Goal: Task Accomplishment & Management: Manage account settings

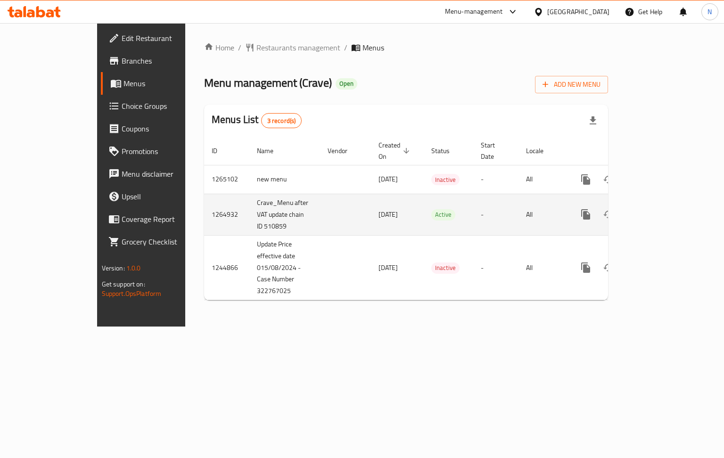
click at [659, 209] on icon "enhanced table" at bounding box center [653, 214] width 11 height 11
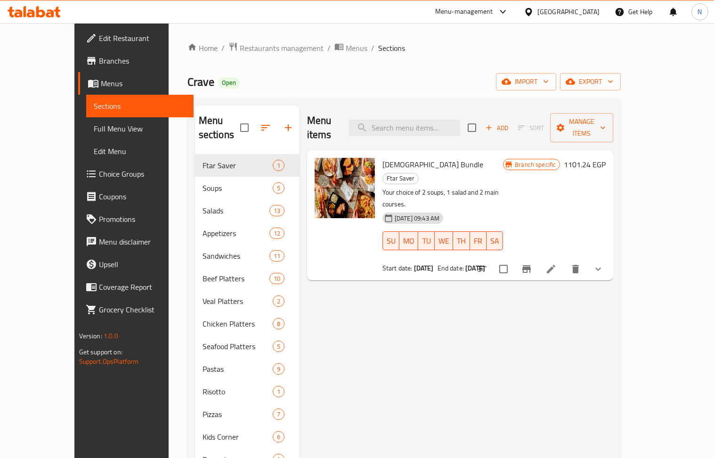
click at [538, 12] on div at bounding box center [531, 12] width 14 height 10
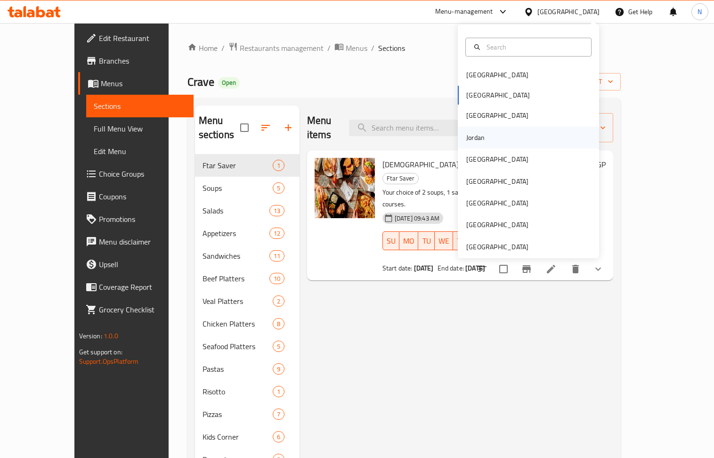
click at [492, 131] on div "Jordan" at bounding box center [528, 138] width 141 height 22
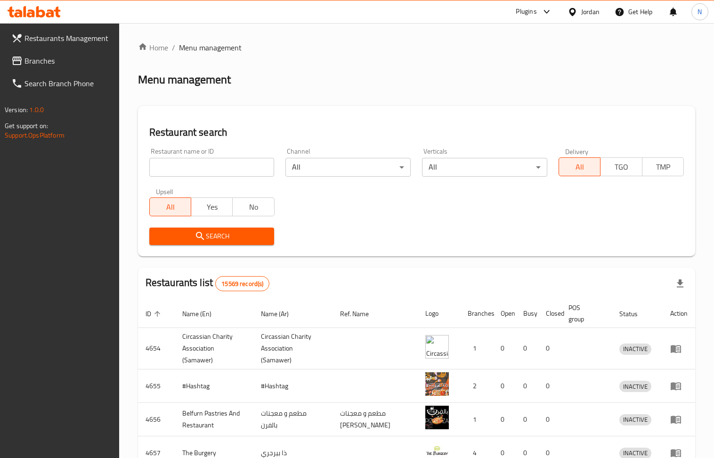
drag, startPoint x: 216, startPoint y: 166, endPoint x: 168, endPoint y: 148, distance: 51.3
click at [216, 166] on input "search" at bounding box center [211, 167] width 125 height 19
click at [35, 47] on link "Restaurants Management" at bounding box center [61, 38] width 115 height 23
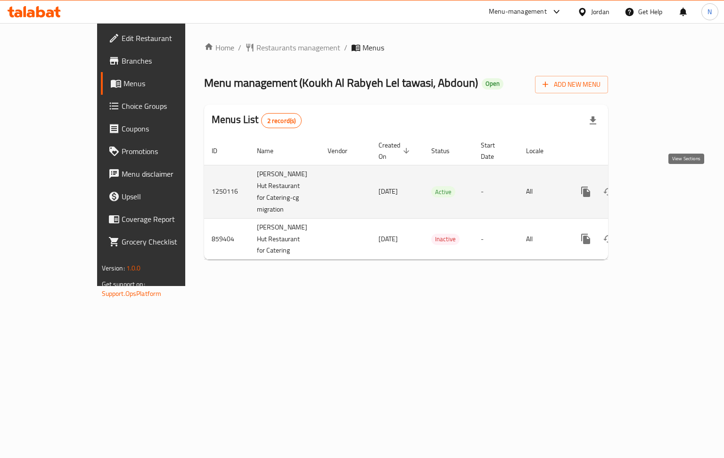
click at [658, 188] on icon "enhanced table" at bounding box center [653, 192] width 8 height 8
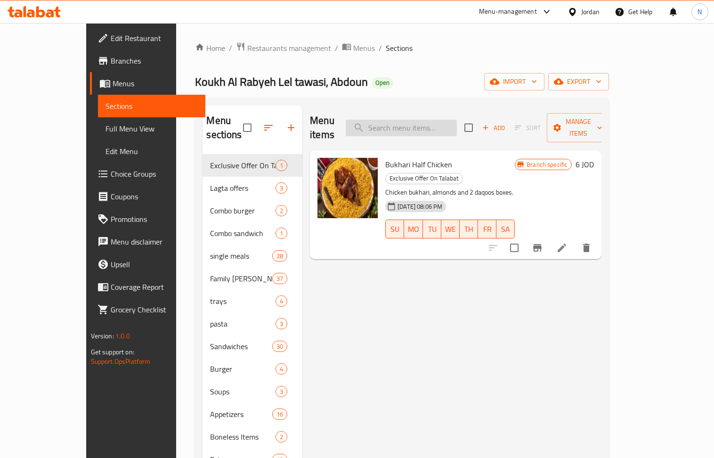
click at [430, 125] on input "search" at bounding box center [401, 128] width 111 height 16
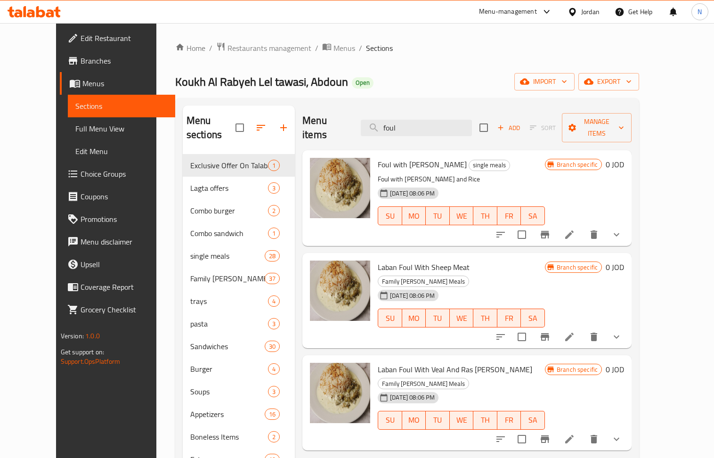
type input "foul"
click at [574, 230] on icon at bounding box center [569, 234] width 8 height 8
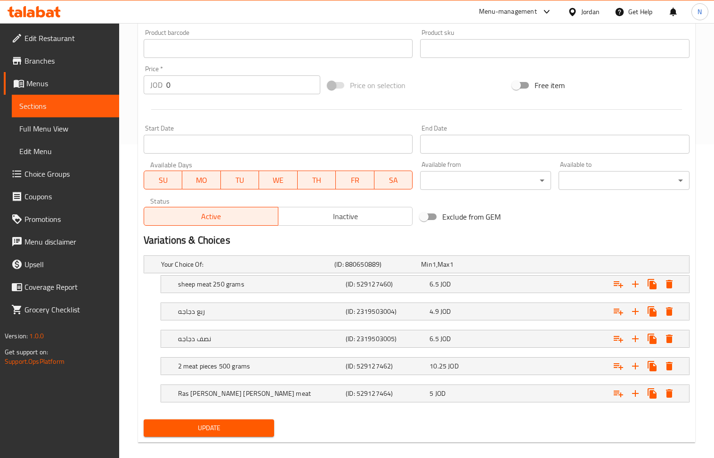
scroll to position [327, 0]
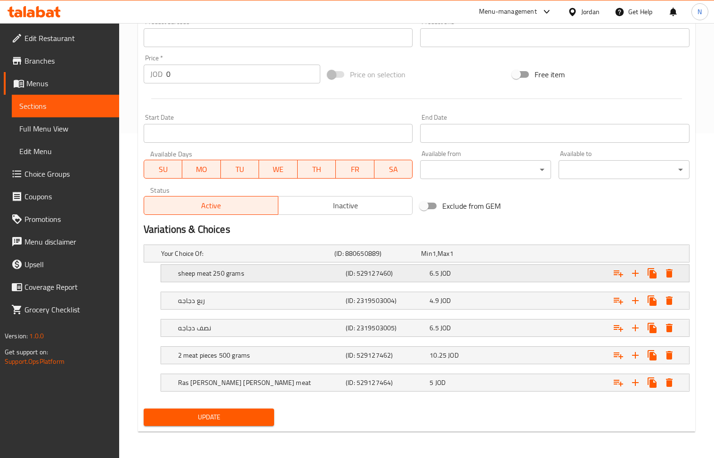
click at [286, 271] on h5 "sheep meat 250 grams" at bounding box center [260, 273] width 164 height 9
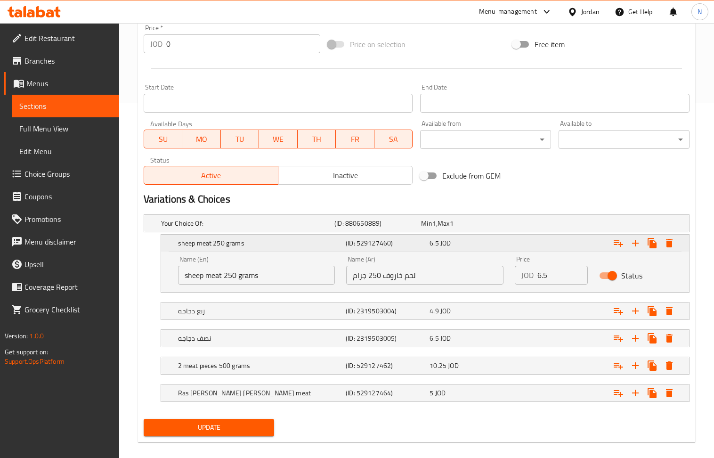
scroll to position [368, 0]
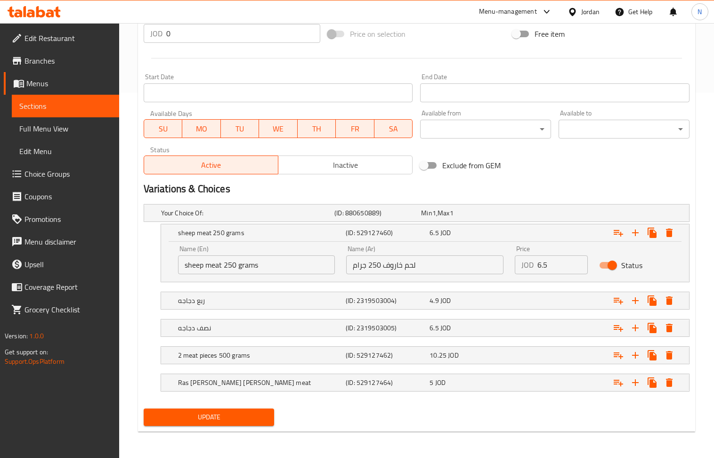
click at [308, 287] on nav at bounding box center [417, 288] width 546 height 8
click at [317, 296] on h5 "ربع دجاجه" at bounding box center [260, 300] width 164 height 9
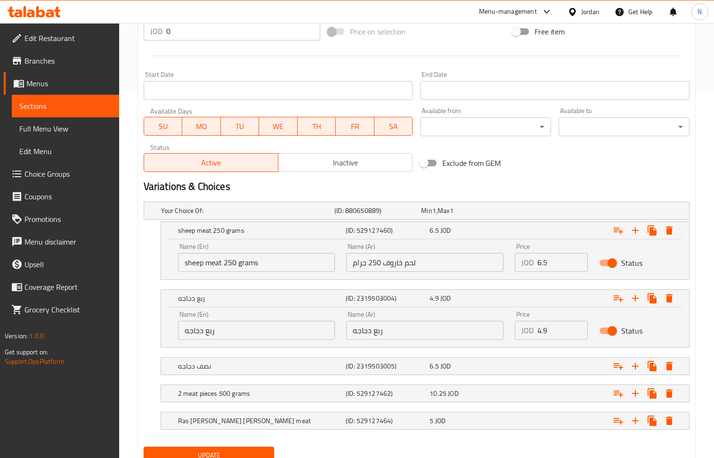
scroll to position [408, 0]
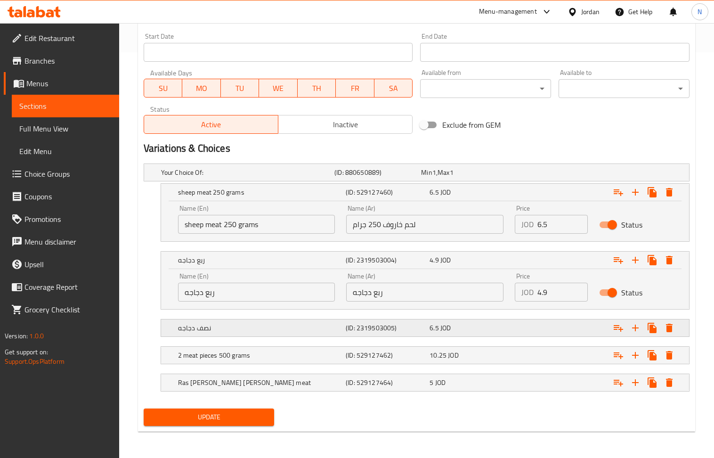
click at [338, 330] on h5 "نصف دجاجه" at bounding box center [260, 327] width 164 height 9
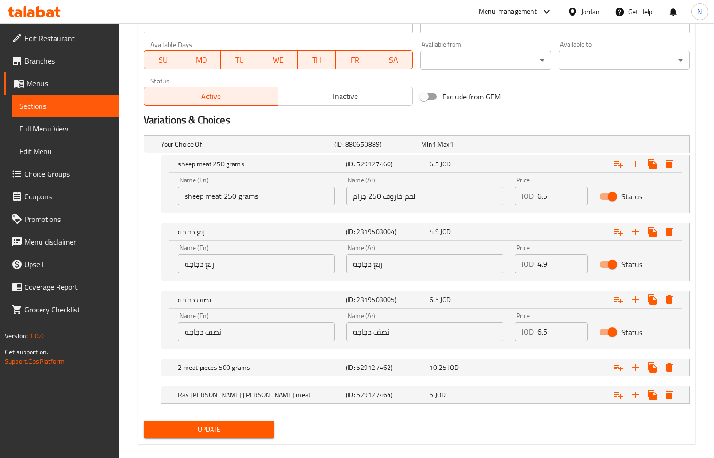
scroll to position [449, 0]
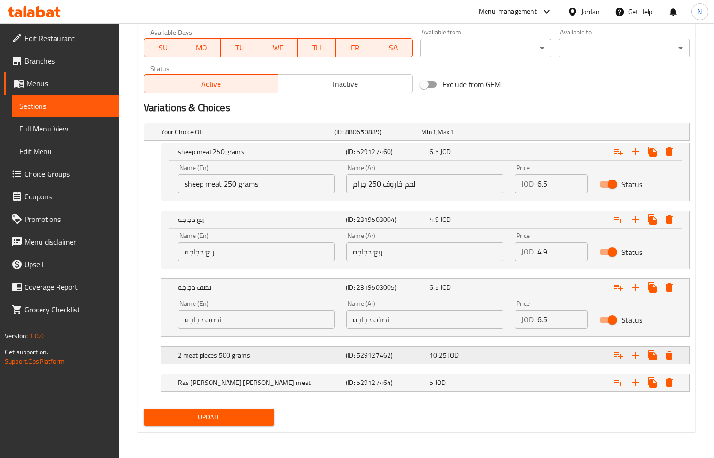
click at [351, 357] on h5 "(ID: 529127462)" at bounding box center [386, 355] width 80 height 9
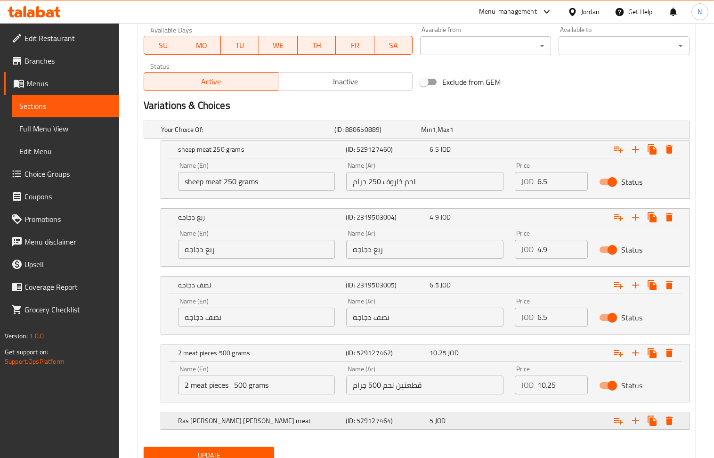
click at [331, 423] on h5 "Ras Asfour Veal meat" at bounding box center [260, 420] width 164 height 9
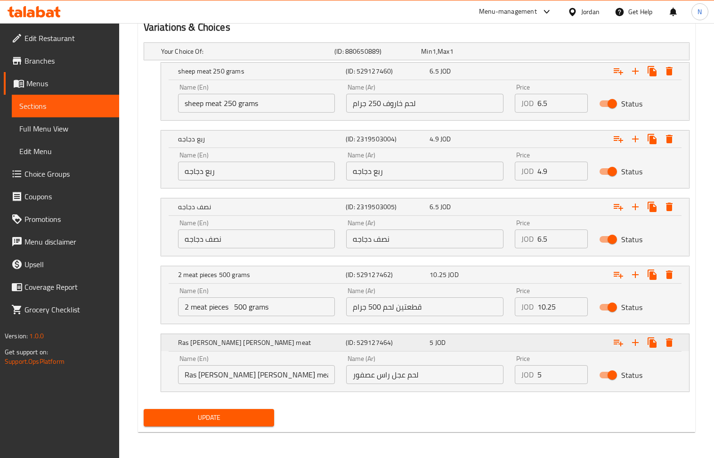
scroll to position [530, 0]
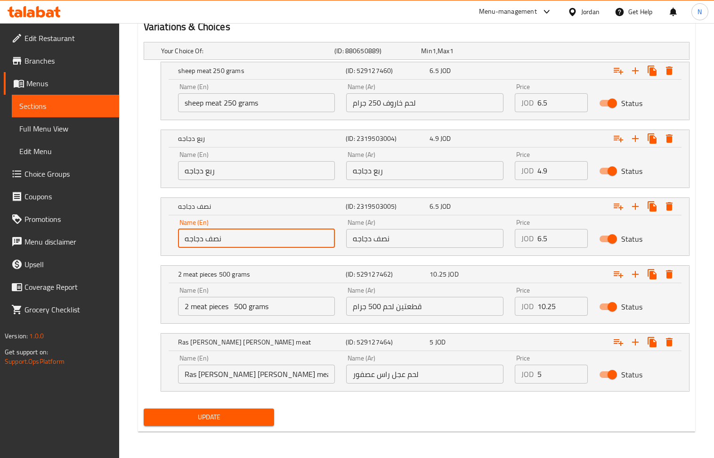
click at [242, 234] on input "نصف دجاجه" at bounding box center [256, 238] width 157 height 19
paste input "half a chicken"
type input "half a chicken"
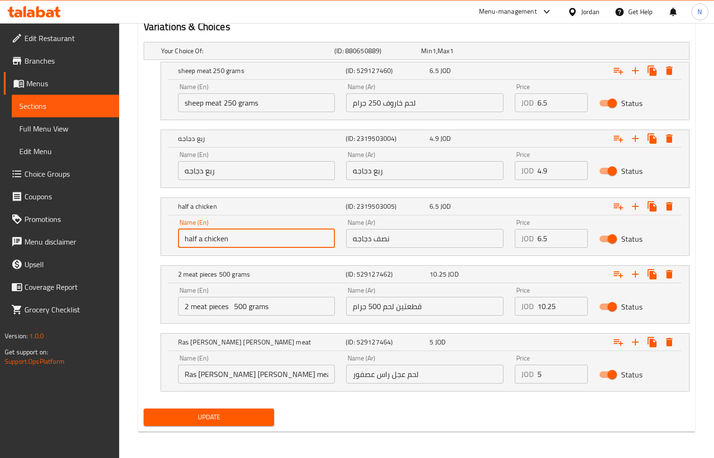
click at [261, 164] on input "ربع دجاجه" at bounding box center [256, 170] width 157 height 19
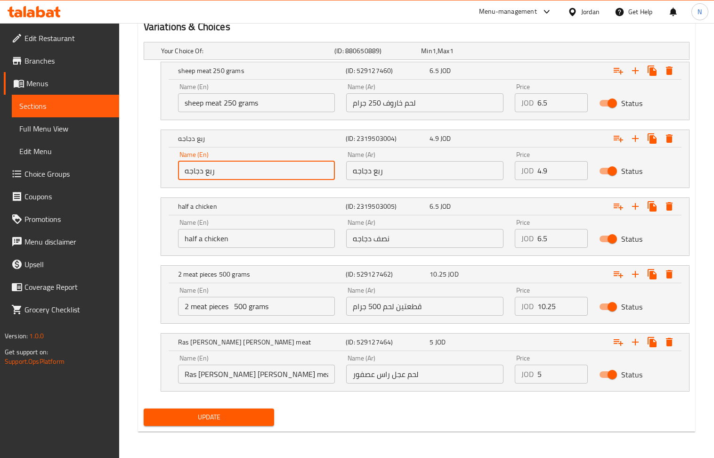
click at [261, 164] on input "ربع دجاجه" at bounding box center [256, 170] width 157 height 19
paste input "A quarter of a chicken"
type input "A quarter of a chicken"
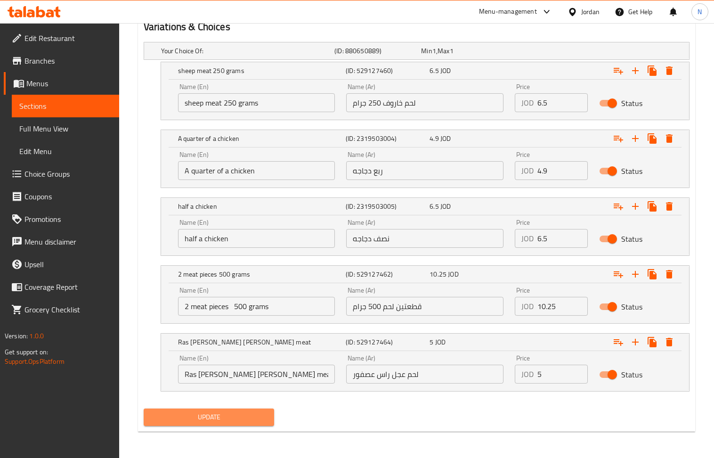
click at [247, 415] on span "Update" at bounding box center [209, 417] width 116 height 12
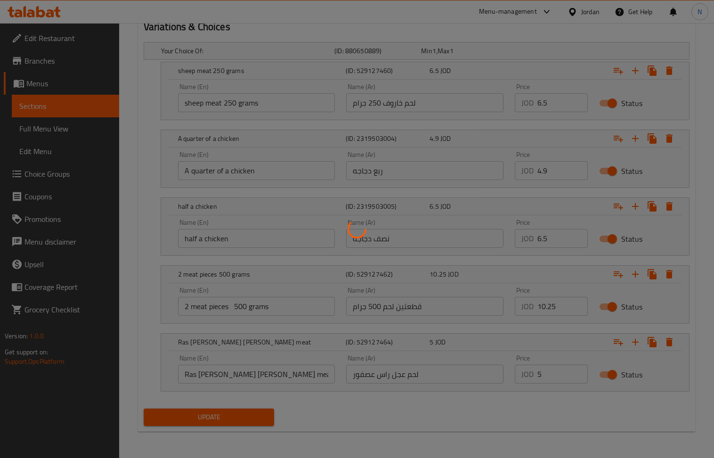
scroll to position [466, 0]
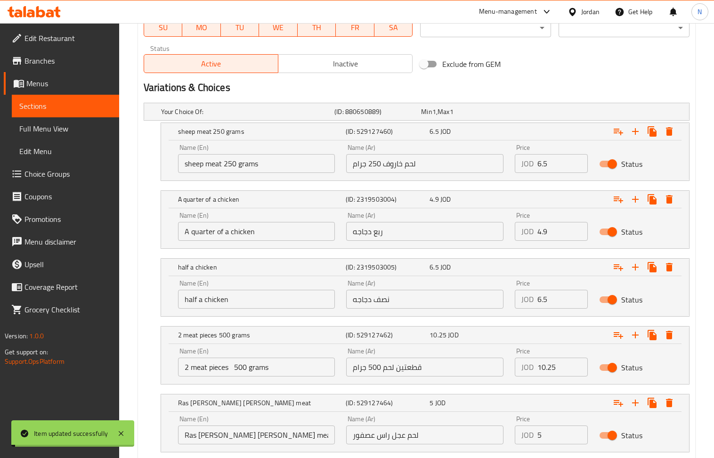
click at [308, 112] on h5 "Your Choice Of:" at bounding box center [246, 111] width 170 height 9
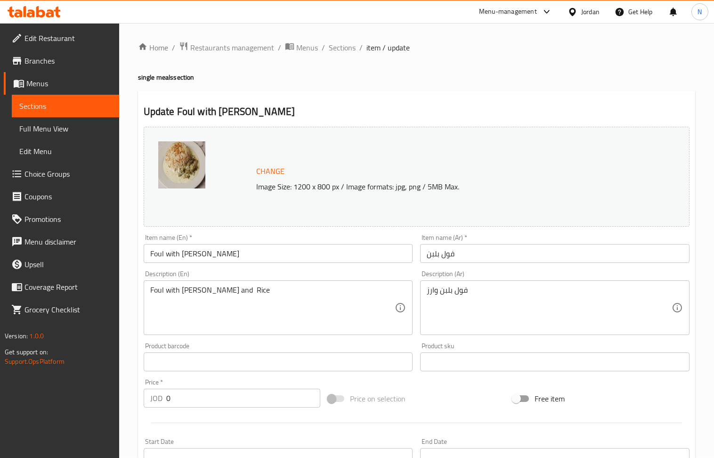
scroll to position [0, 0]
click at [244, 49] on span "Restaurants management" at bounding box center [232, 47] width 84 height 11
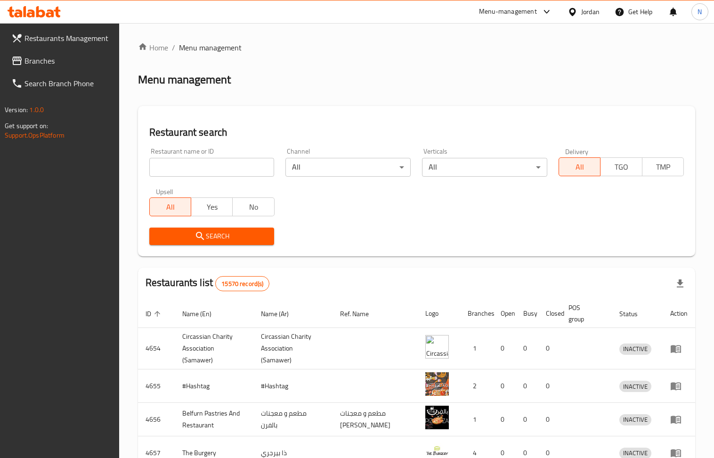
click at [581, 15] on div "Jordan" at bounding box center [590, 12] width 18 height 10
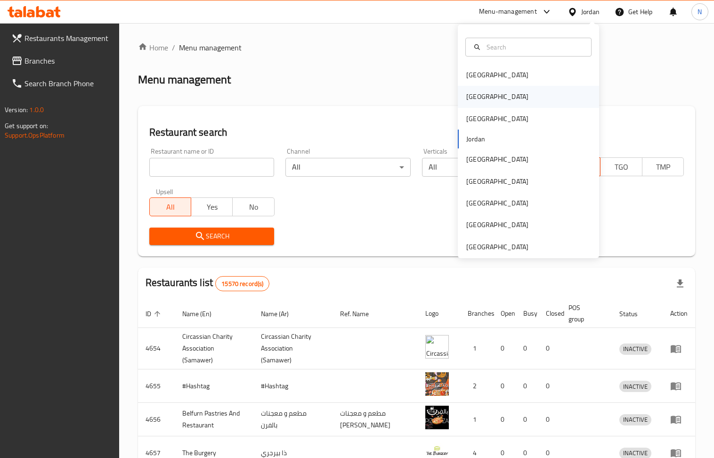
click at [477, 97] on div "[GEOGRAPHIC_DATA]" at bounding box center [497, 97] width 77 height 22
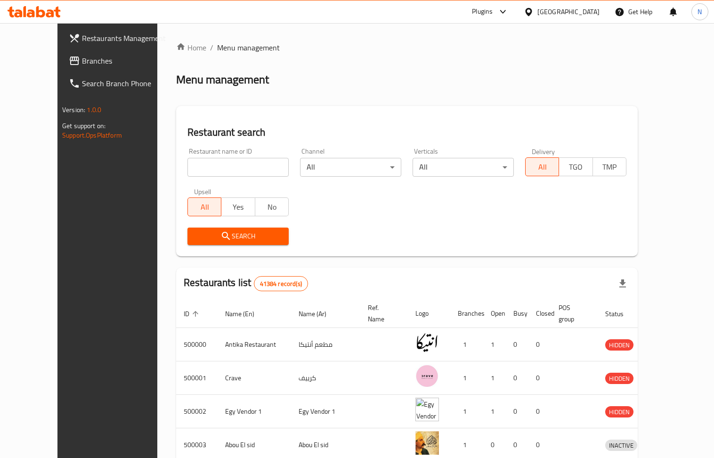
click at [82, 59] on span "Branches" at bounding box center [125, 60] width 87 height 11
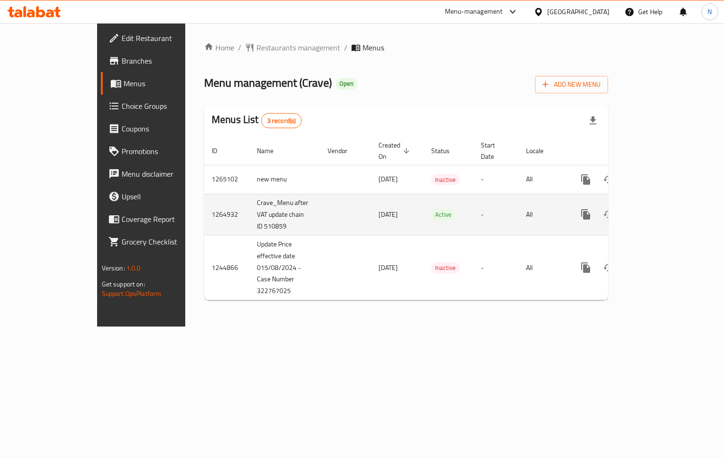
click at [658, 210] on icon "enhanced table" at bounding box center [653, 214] width 8 height 8
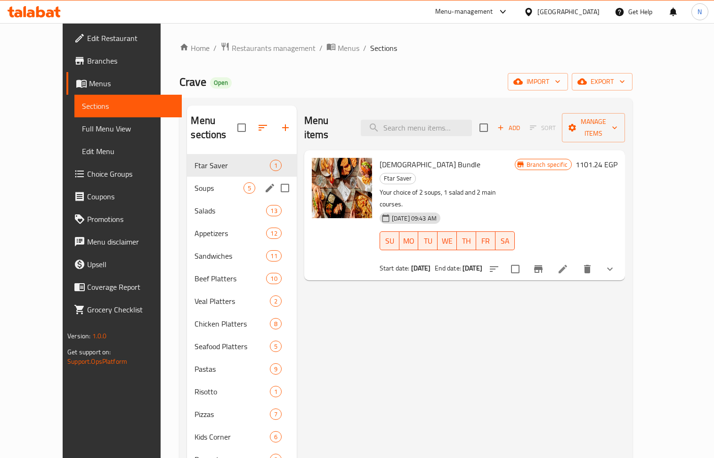
click at [195, 182] on span "Soups" at bounding box center [219, 187] width 49 height 11
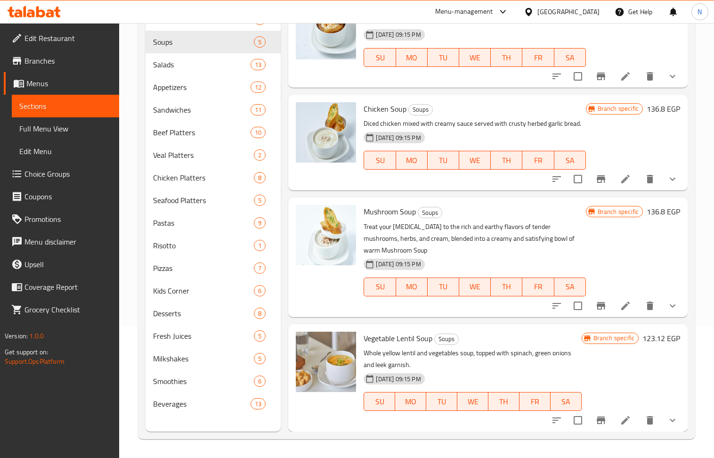
scroll to position [2, 0]
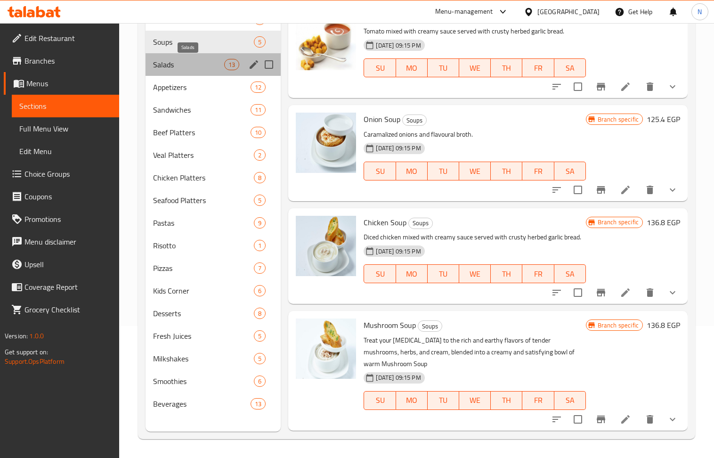
click at [180, 65] on span "Salads" at bounding box center [189, 64] width 72 height 11
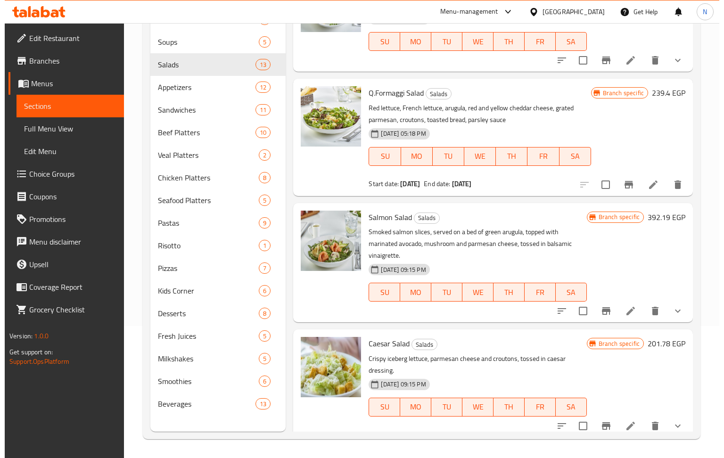
scroll to position [63, 0]
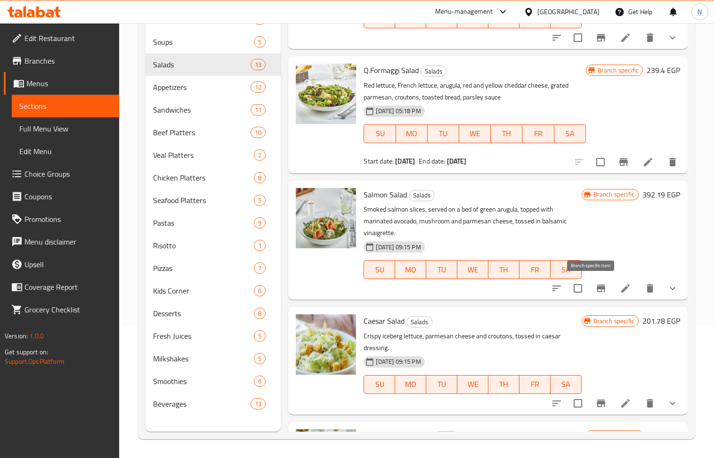
click at [596, 289] on icon "Branch-specific-item" at bounding box center [601, 288] width 11 height 11
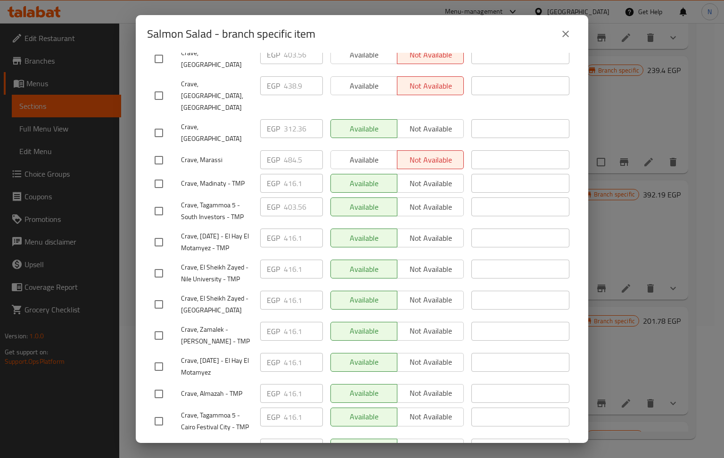
scroll to position [251, 0]
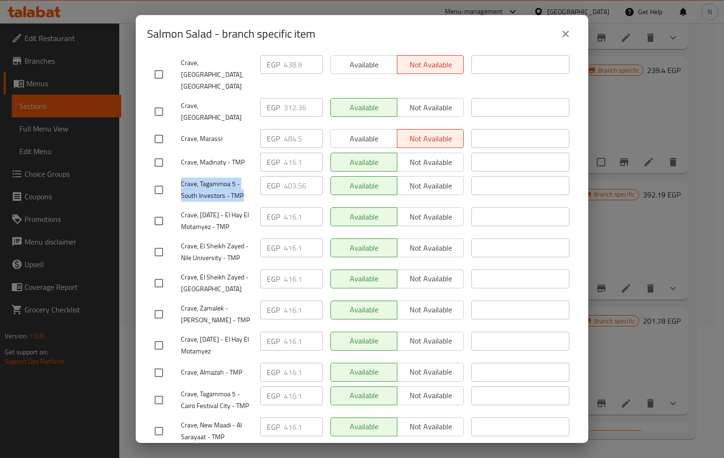
drag, startPoint x: 242, startPoint y: 163, endPoint x: 178, endPoint y: 152, distance: 65.0
click at [178, 172] on div "Crave, Tagammoa 5 - South Investors - TMP" at bounding box center [204, 189] width 106 height 35
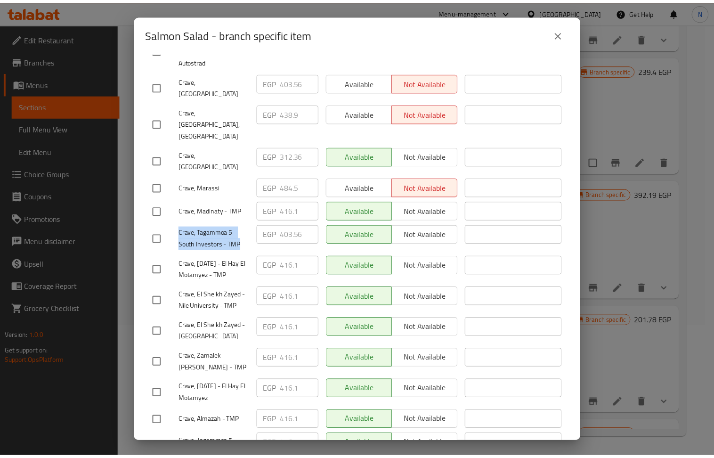
scroll to position [163, 0]
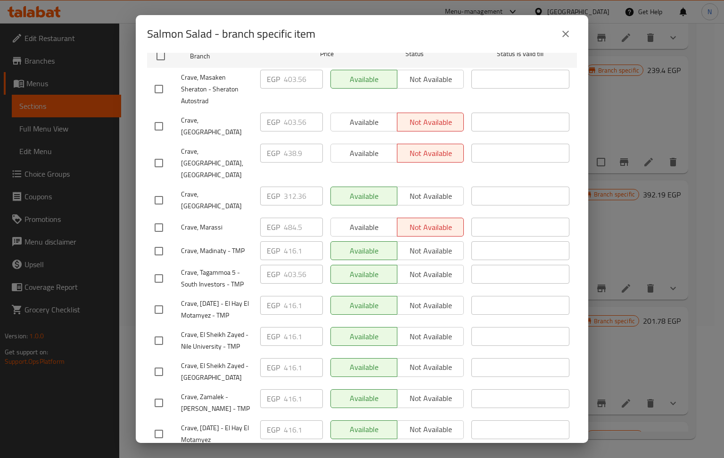
click at [123, 129] on div "Salmon Salad - branch specific item Salmon Salad Smoked salmon slices, served o…" at bounding box center [362, 229] width 724 height 458
drag, startPoint x: 572, startPoint y: 28, endPoint x: 237, endPoint y: 76, distance: 337.5
click at [570, 28] on button "close" at bounding box center [565, 34] width 23 height 23
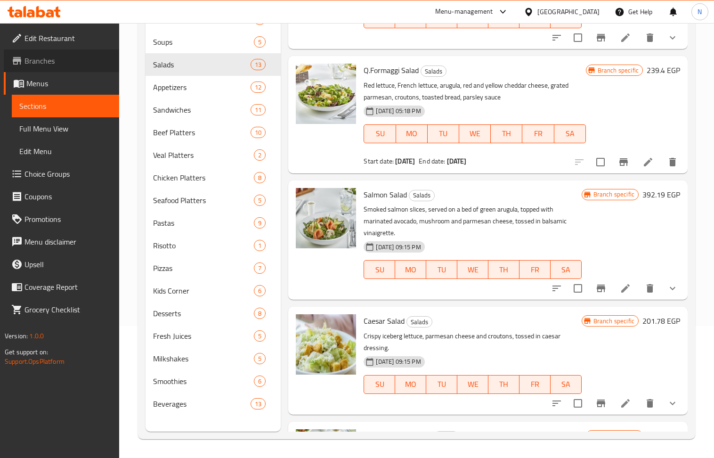
click at [53, 66] on span "Branches" at bounding box center [68, 60] width 87 height 11
